Goal: Task Accomplishment & Management: Manage account settings

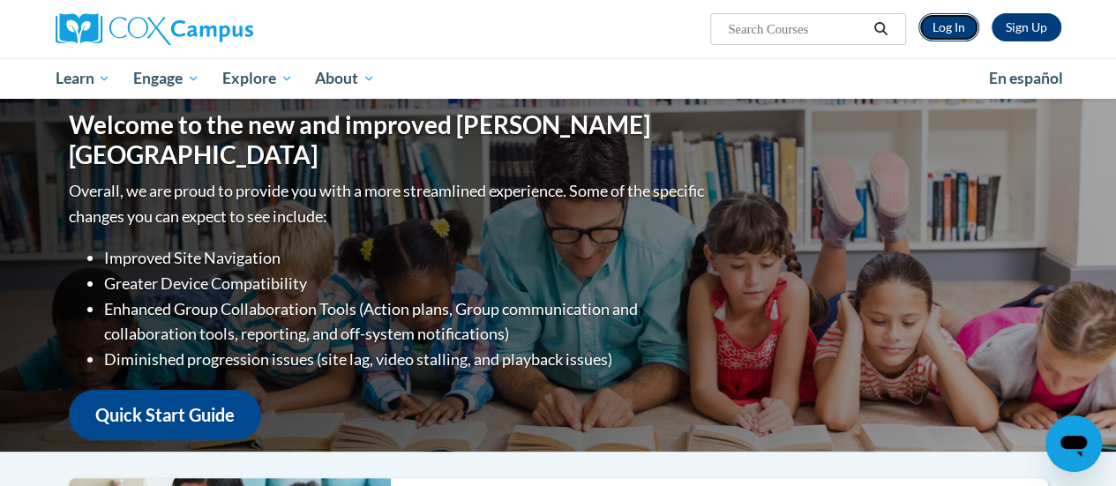
click at [951, 38] on link "Log In" at bounding box center [949, 27] width 61 height 28
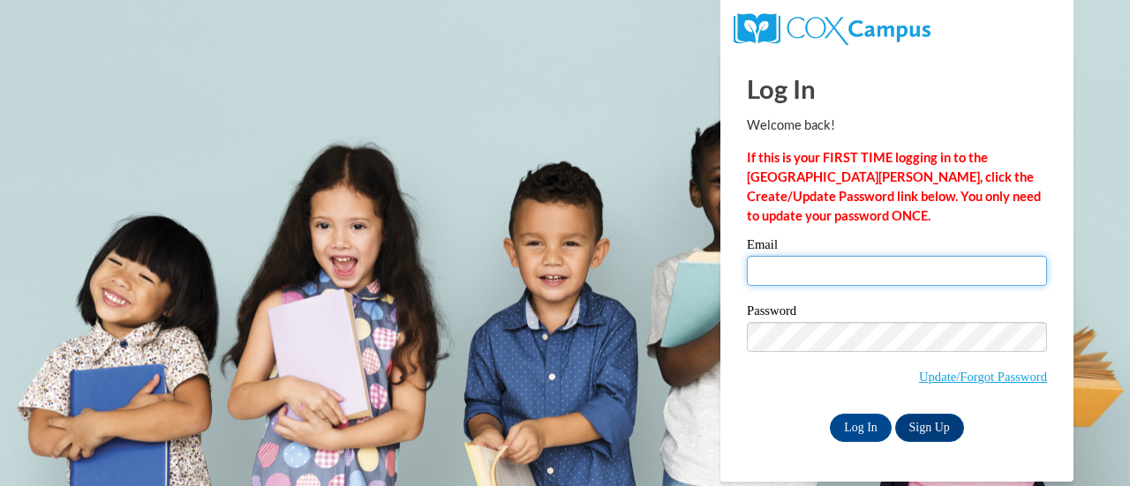
click at [853, 277] on input "Email" at bounding box center [897, 271] width 300 height 30
type input "brian.dropp@muskegonorway.org"
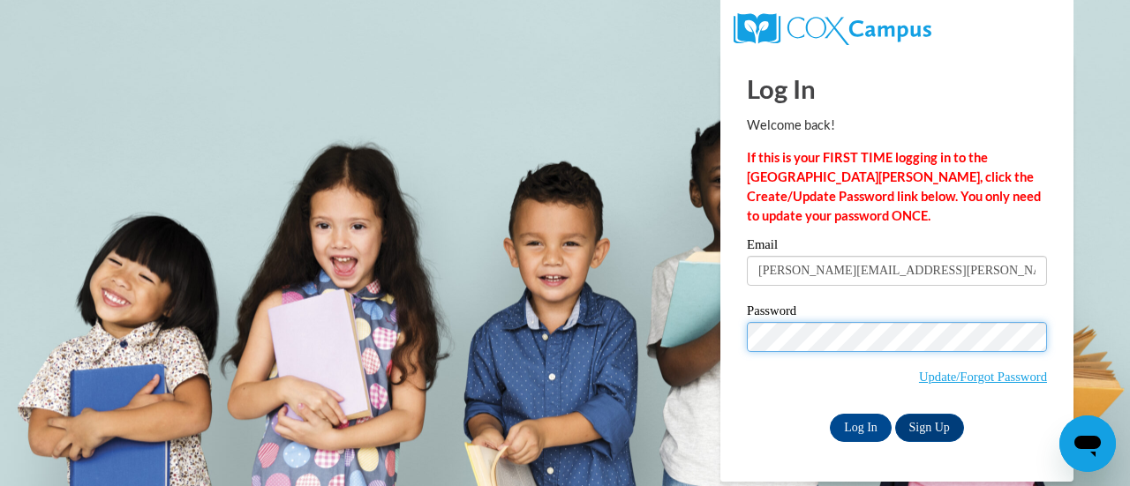
click at [830, 414] on input "Log In" at bounding box center [861, 428] width 62 height 28
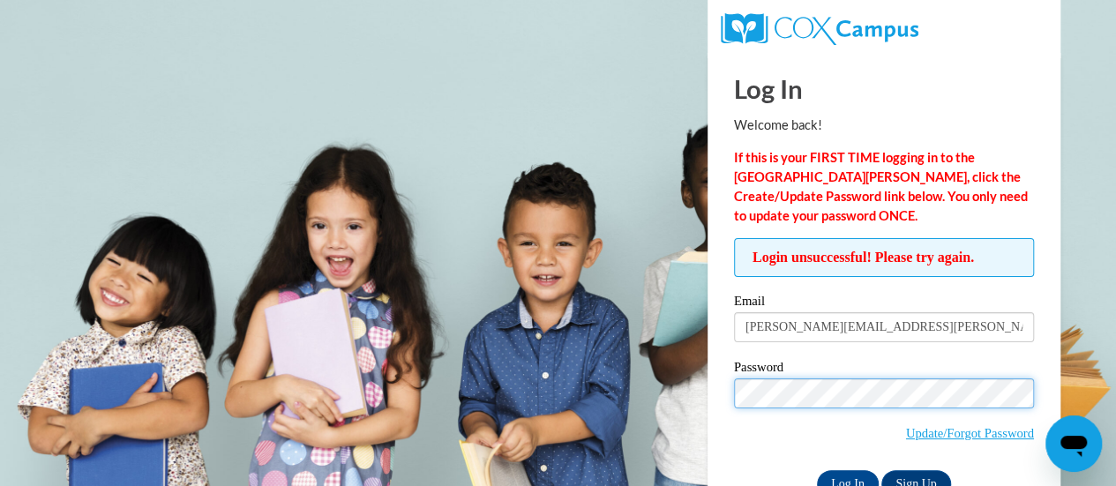
click at [817, 470] on input "Log In" at bounding box center [848, 484] width 62 height 28
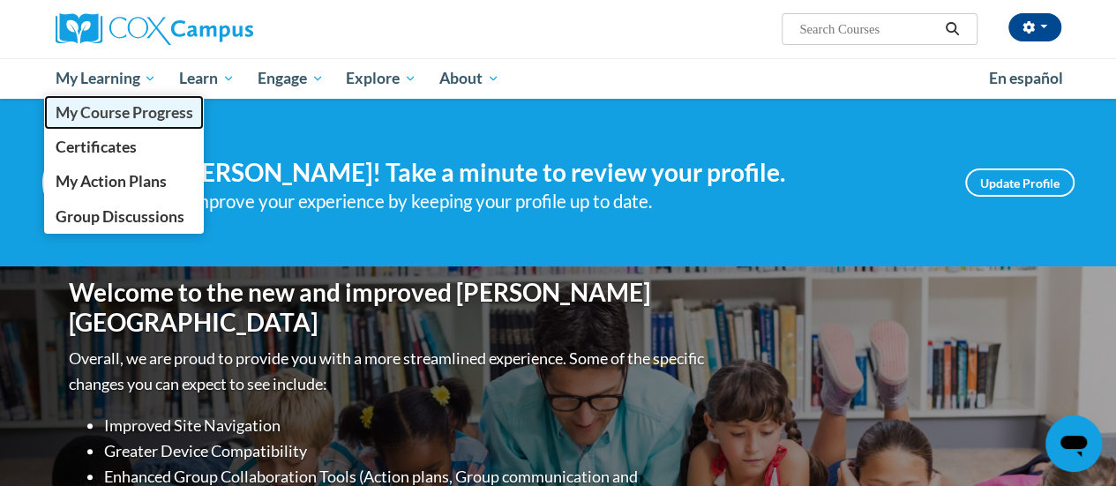
click at [122, 109] on span "My Course Progress" at bounding box center [124, 112] width 138 height 19
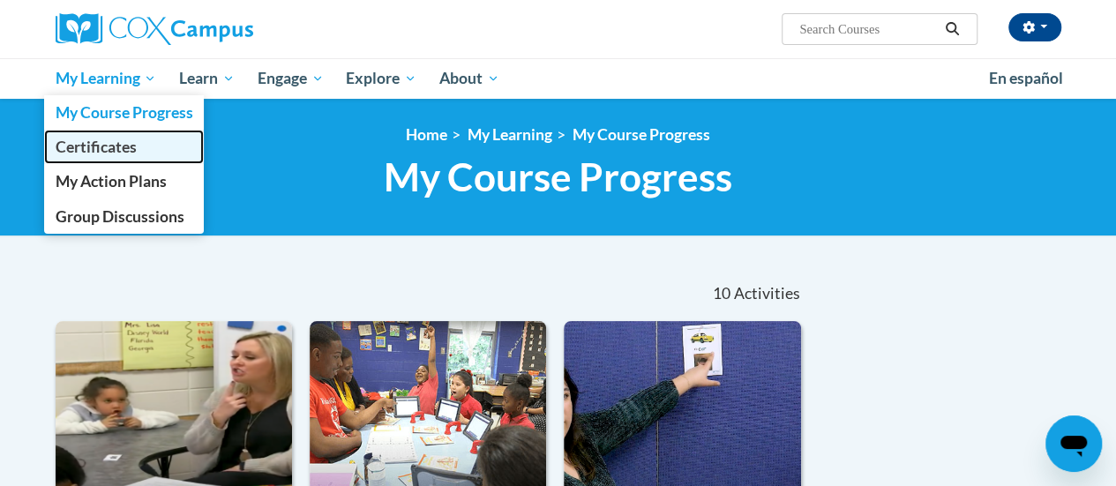
click at [89, 147] on span "Certificates" at bounding box center [95, 147] width 81 height 19
